Goal: Information Seeking & Learning: Learn about a topic

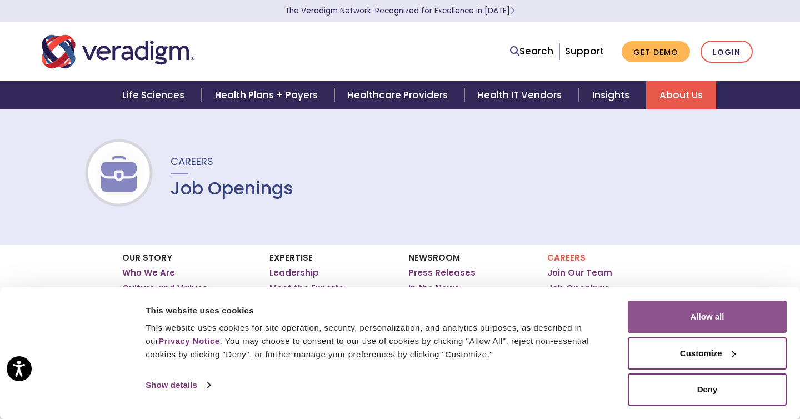
click at [675, 305] on button "Allow all" at bounding box center [707, 317] width 159 height 32
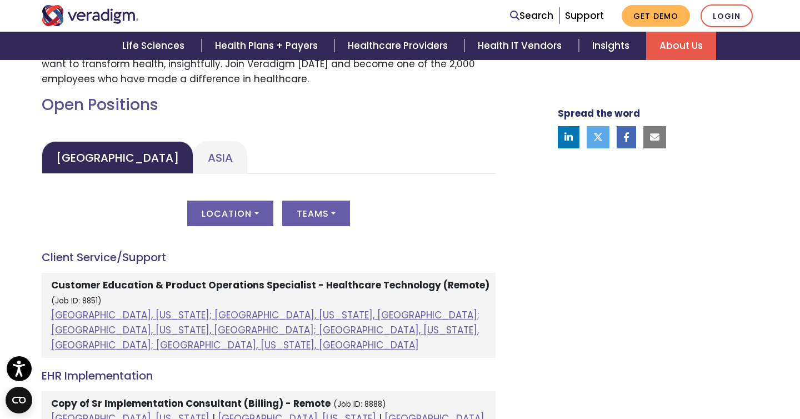
scroll to position [489, 0]
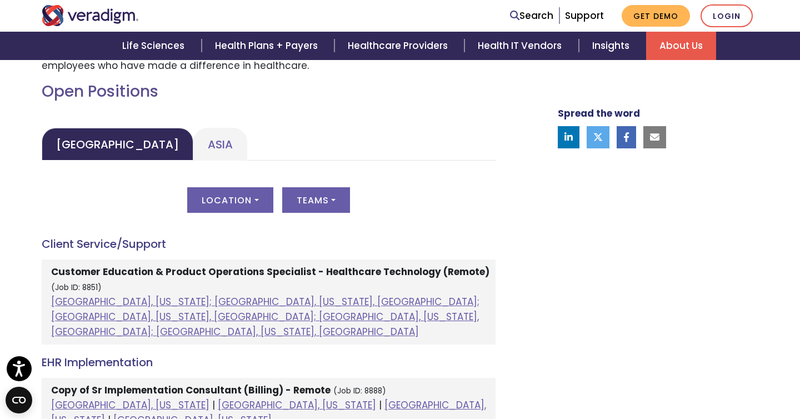
click at [114, 245] on h4 "Client Service/Support" at bounding box center [269, 243] width 454 height 13
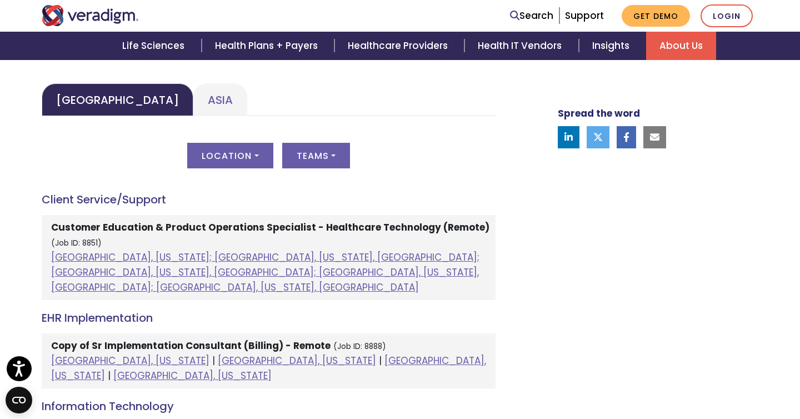
scroll to position [534, 0]
click at [96, 206] on h4 "Client Service/Support" at bounding box center [269, 198] width 454 height 13
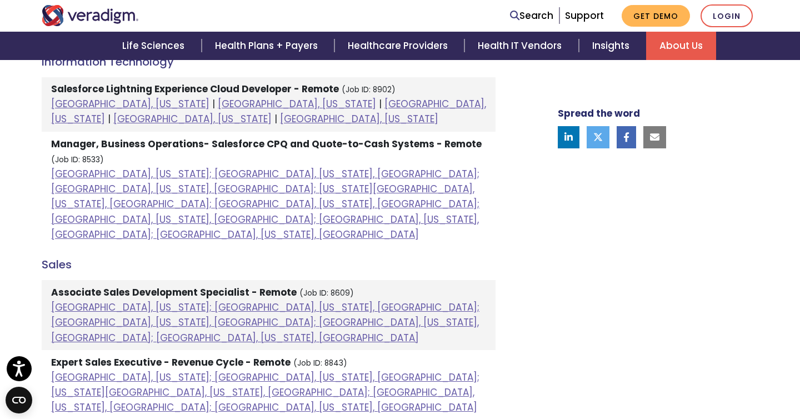
scroll to position [880, 0]
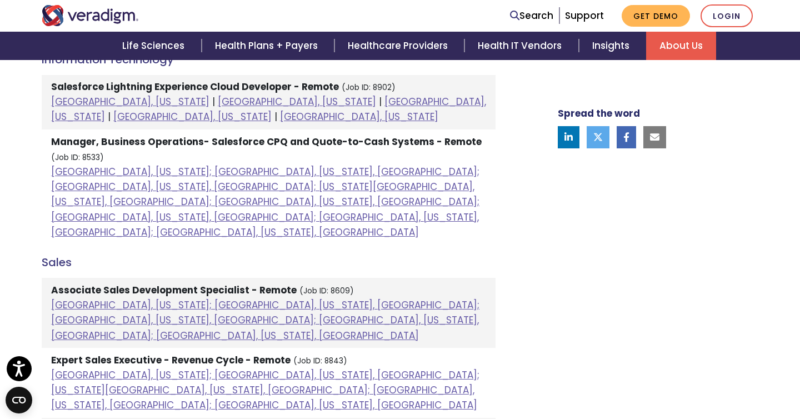
click at [146, 283] on strong "Associate Sales Development Specialist - Remote" at bounding box center [174, 289] width 246 height 13
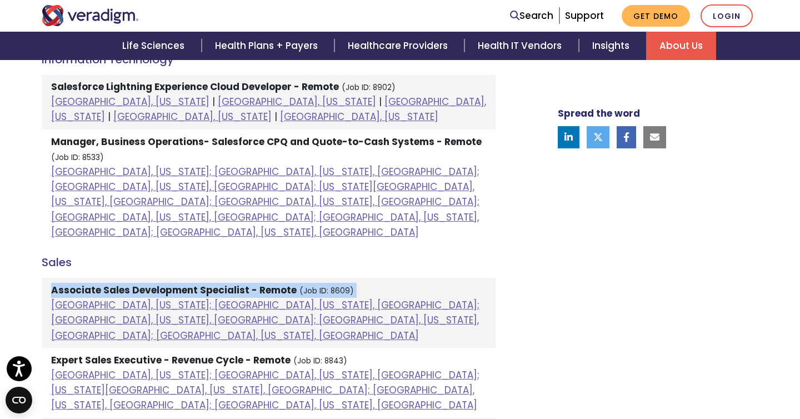
click at [146, 283] on strong "Associate Sales Development Specialist - Remote" at bounding box center [174, 289] width 246 height 13
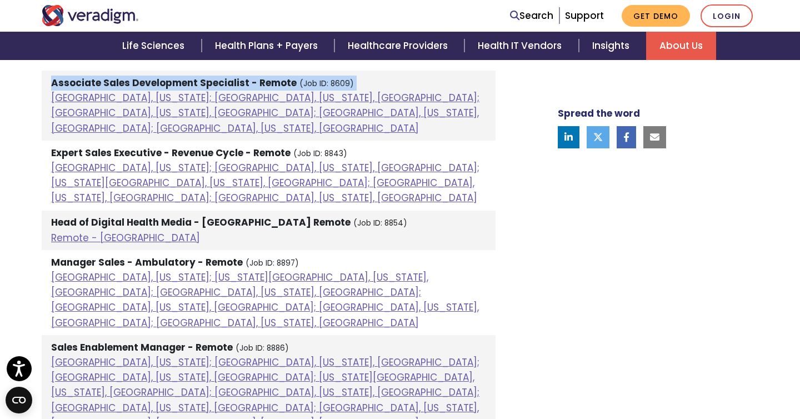
scroll to position [1088, 0]
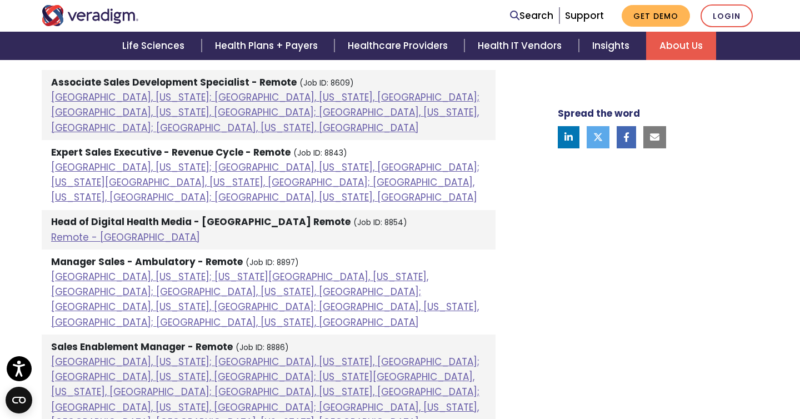
click at [151, 340] on strong "Sales Enablement Manager - Remote" at bounding box center [142, 346] width 182 height 13
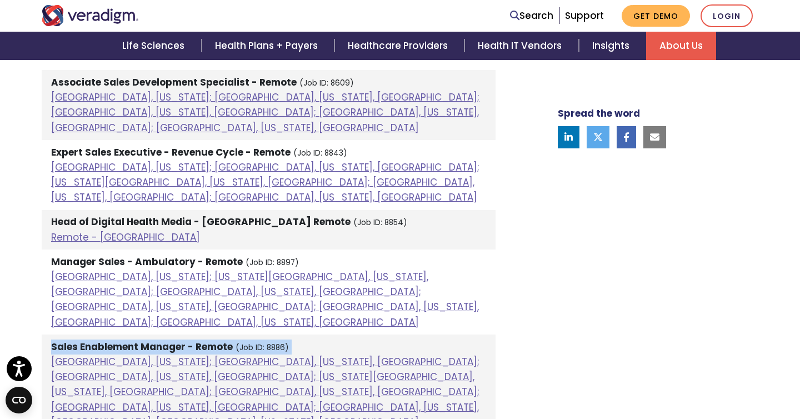
click at [151, 340] on strong "Sales Enablement Manager - Remote" at bounding box center [142, 346] width 182 height 13
click at [104, 340] on strong "Sales Enablement Manager - Remote" at bounding box center [142, 346] width 182 height 13
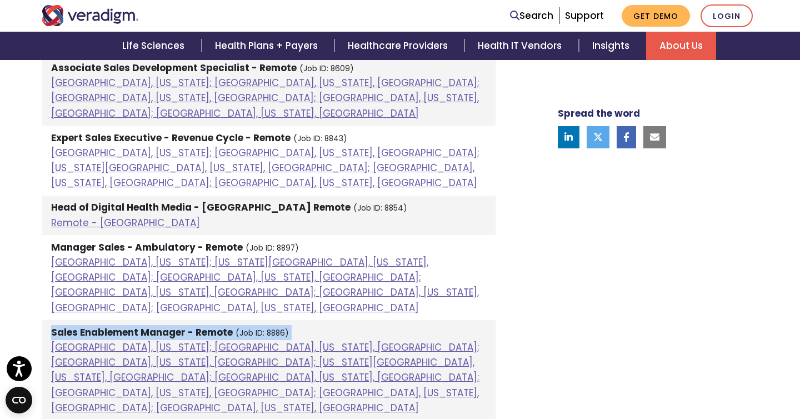
scroll to position [1104, 0]
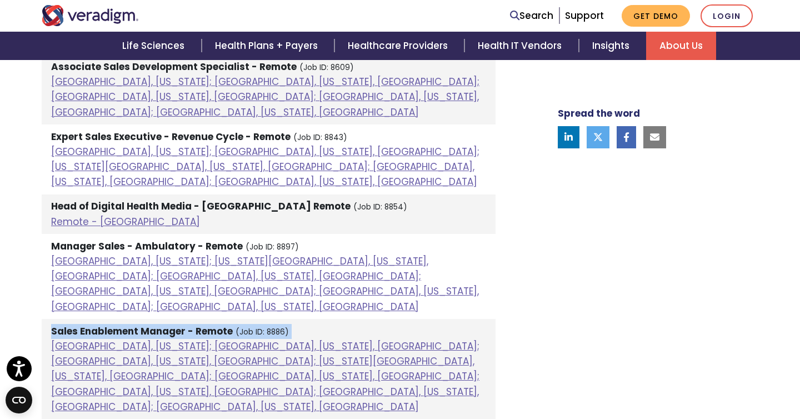
click at [84, 325] on strong "Sales Enablement Manager - Remote" at bounding box center [142, 331] width 182 height 13
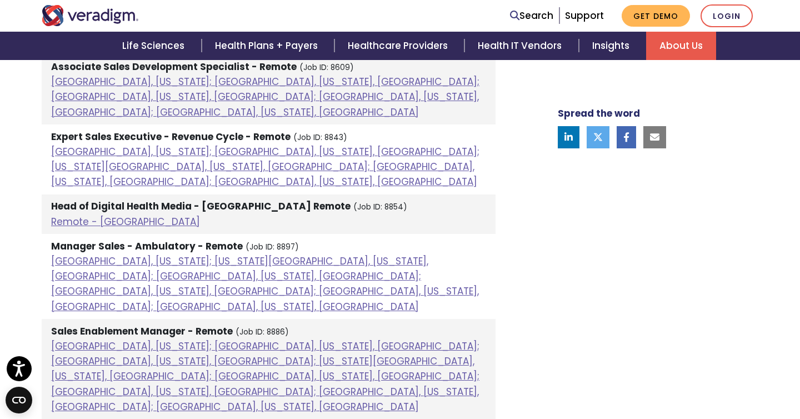
click at [270, 327] on small "(Job ID: 8886)" at bounding box center [262, 332] width 53 height 11
drag, startPoint x: 233, startPoint y: 212, endPoint x: 54, endPoint y: 218, distance: 178.5
click at [54, 319] on li "Sales Enablement Manager - Remote (Job ID: 8886) Atlanta, Georgia; Chicago, Ill…" at bounding box center [269, 369] width 454 height 100
copy strong "Sales Enablement Manager - Remote"
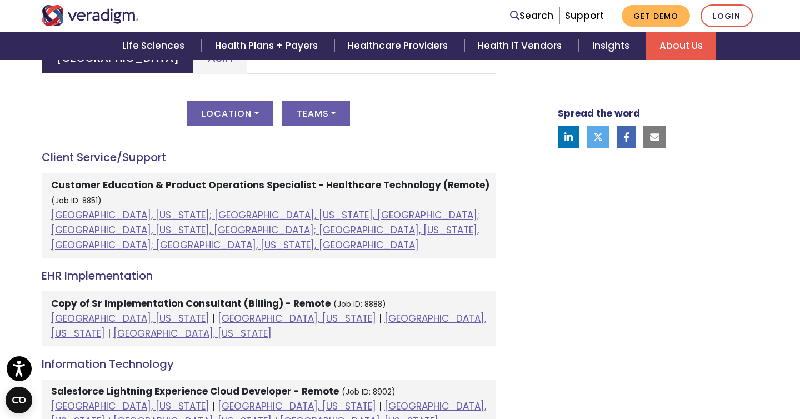
scroll to position [553, 0]
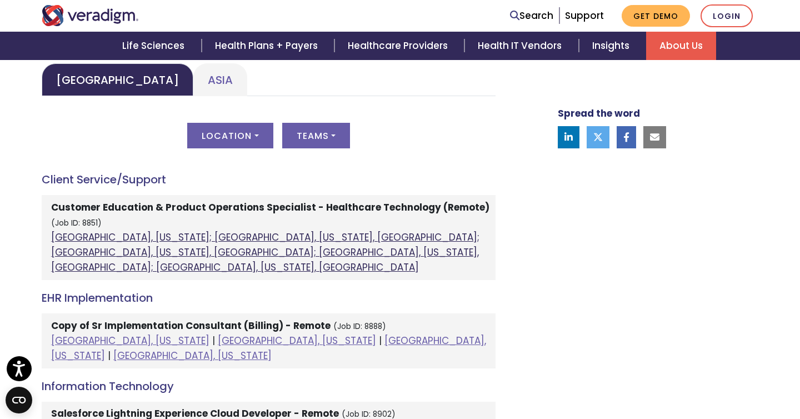
click at [70, 235] on link "Atlanta, Georgia; Orlando, Florida, United States; Phoenix, Arizona, United Sta…" at bounding box center [265, 252] width 428 height 43
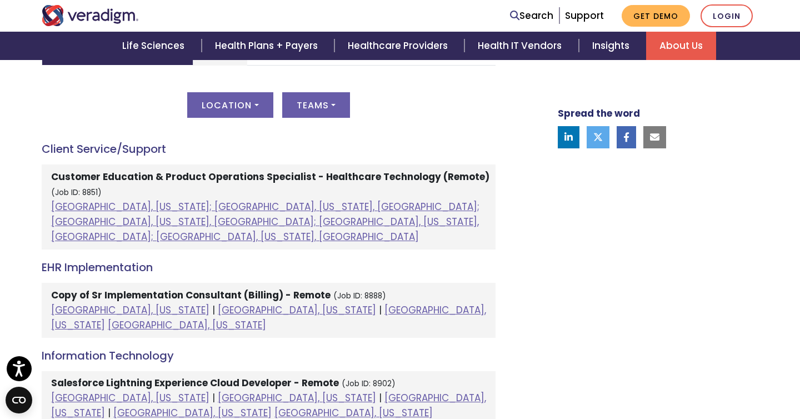
scroll to position [599, 0]
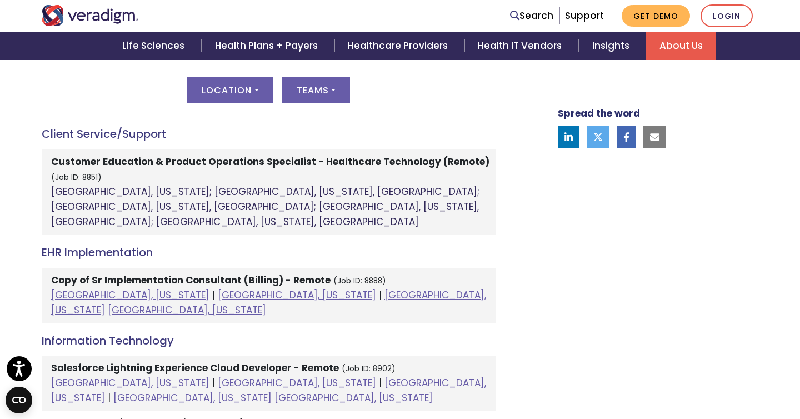
click at [77, 192] on link "Atlanta, Georgia; Orlando, Florida, United States; Phoenix, Arizona, United Sta…" at bounding box center [265, 206] width 428 height 43
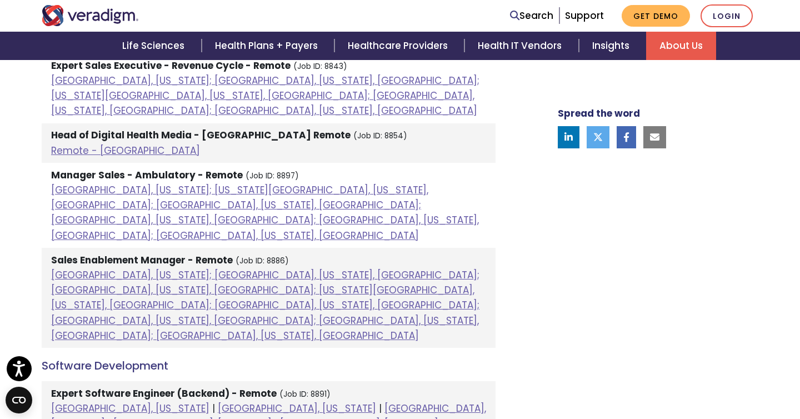
scroll to position [1176, 0]
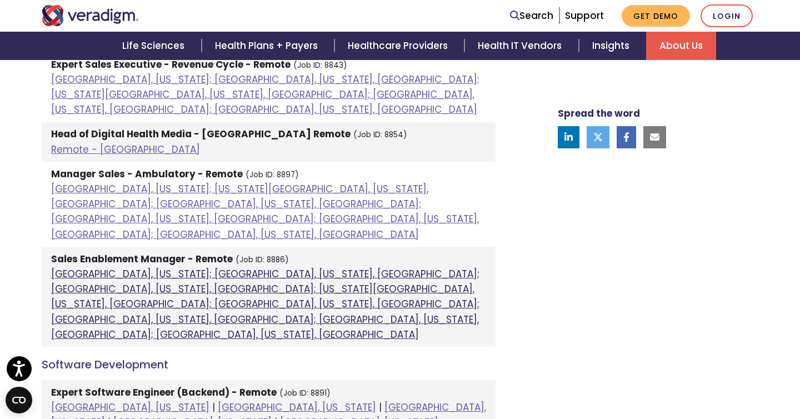
click at [71, 267] on link "Atlanta, Georgia; Chicago, Illinois, United States; Dallas, Texas, United State…" at bounding box center [265, 304] width 428 height 74
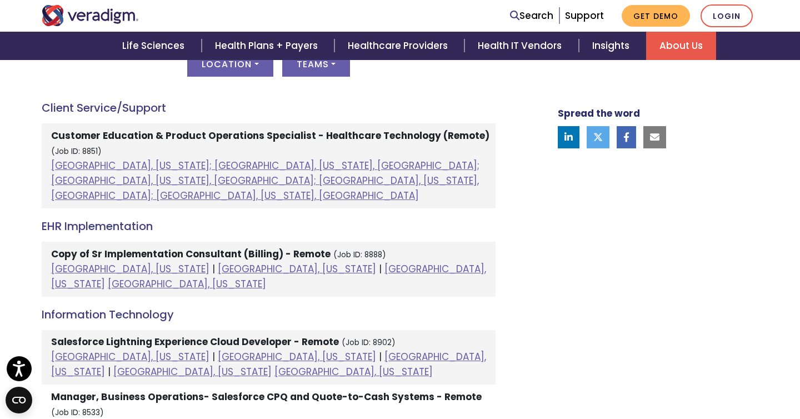
scroll to position [601, 0]
